Goal: Navigation & Orientation: Understand site structure

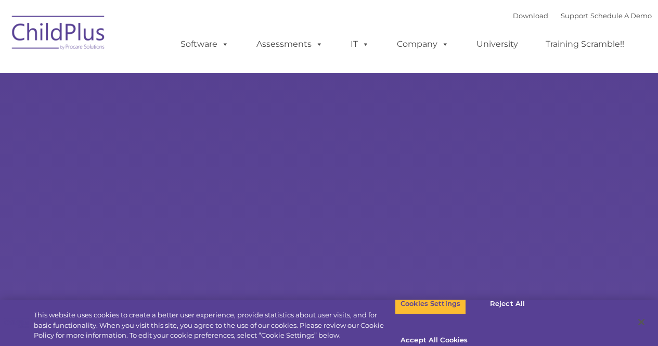
type input ""
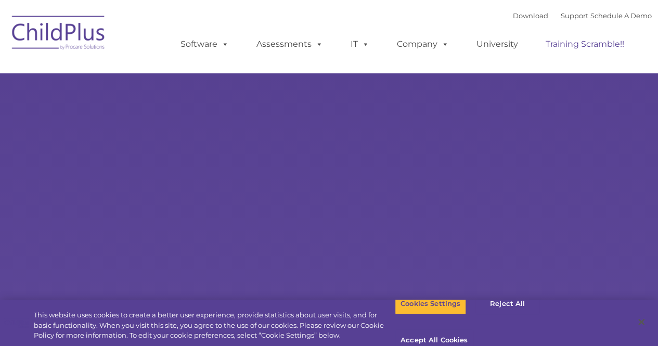
select select "MEDIUM"
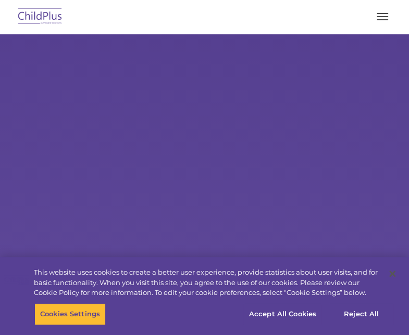
select select "MEDIUM"
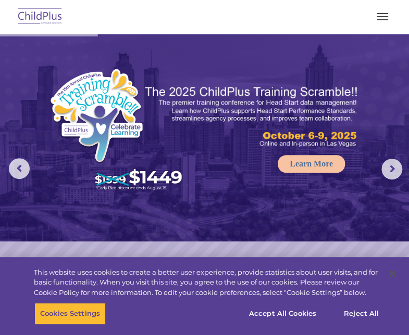
click at [377, 17] on button "button" at bounding box center [382, 16] width 22 height 17
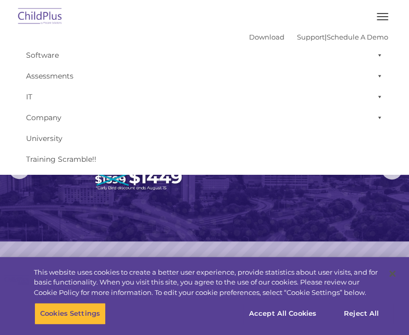
click at [387, 16] on button "button" at bounding box center [382, 16] width 22 height 17
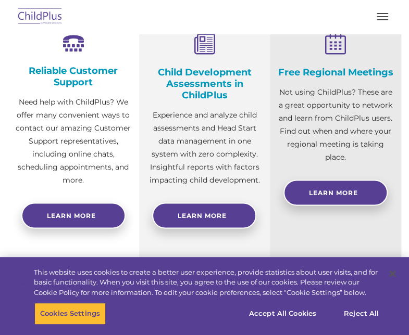
scroll to position [320, 0]
